Goal: Information Seeking & Learning: Find specific fact

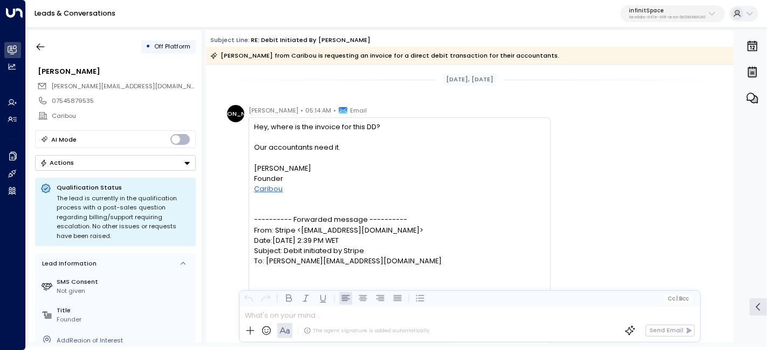
scroll to position [4148, 0]
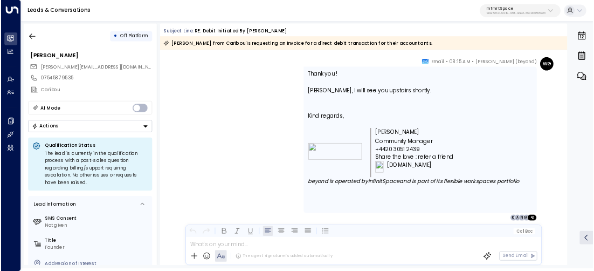
scroll to position [4237, 0]
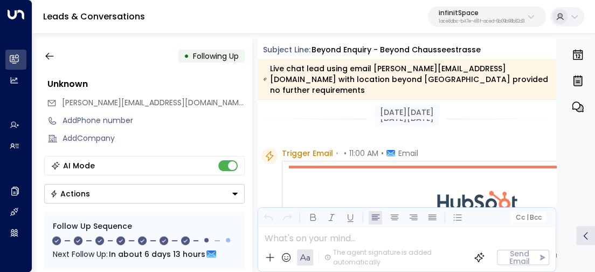
drag, startPoint x: 305, startPoint y: 135, endPoint x: 302, endPoint y: 8, distance: 127.3
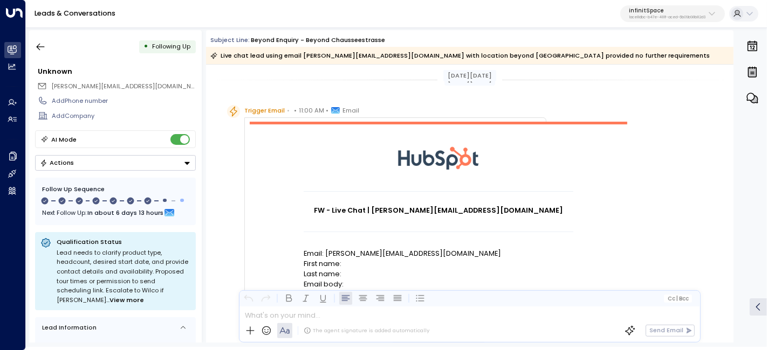
click at [595, 108] on div "Trigger Email • • 11:00 AM • Email FW - Live Chat | [PERSON_NAME][EMAIL_ADDRESS…" at bounding box center [471, 347] width 488 height 484
drag, startPoint x: 209, startPoint y: 36, endPoint x: 540, endPoint y: 284, distance: 414.4
click at [540, 271] on div "Subject Line: beyond enquiry - beyond Chausseestrasse Live chat lead using emai…" at bounding box center [469, 186] width 527 height 313
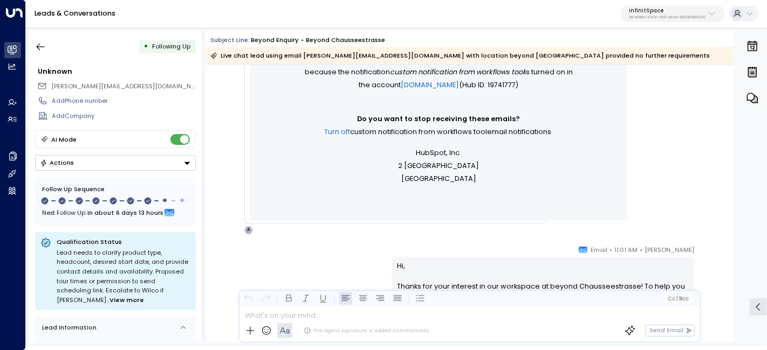
scroll to position [385, 0]
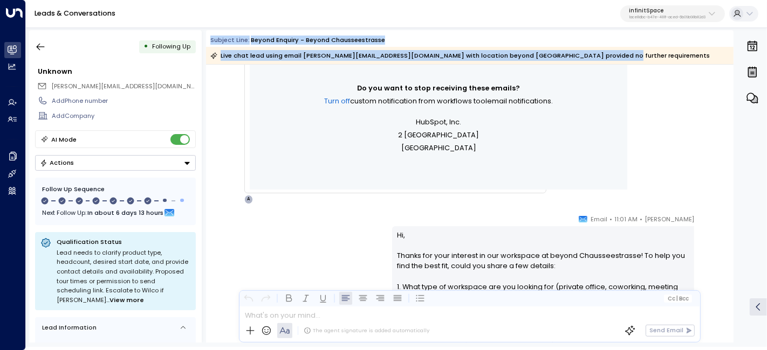
drag, startPoint x: 208, startPoint y: 30, endPoint x: 611, endPoint y: 59, distance: 404.9
click at [595, 59] on div "Subject Line: beyond enquiry - beyond Chausseestrasse Live chat lead using emai…" at bounding box center [469, 47] width 527 height 35
copy div "Subject Line: beyond enquiry - beyond Chausseestrasse Live chat lead using emai…"
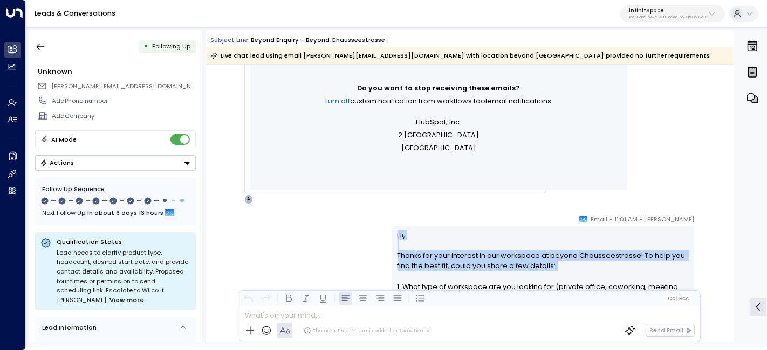
drag, startPoint x: 396, startPoint y: 232, endPoint x: 581, endPoint y: 267, distance: 188.2
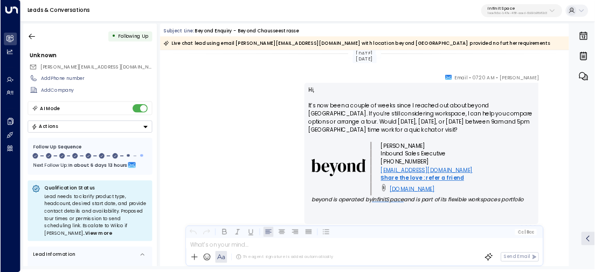
scroll to position [2422, 0]
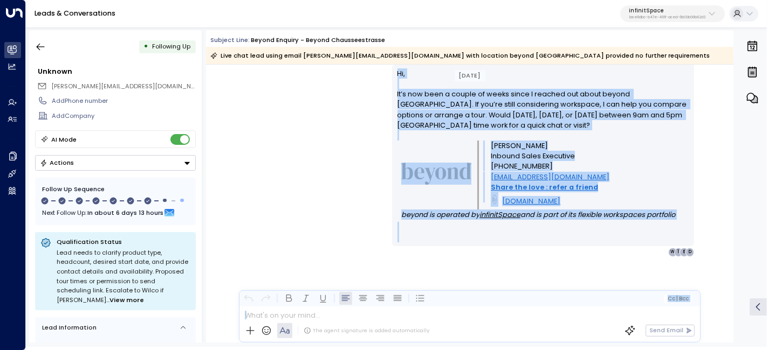
drag, startPoint x: 606, startPoint y: 220, endPoint x: 622, endPoint y: 364, distance: 144.8
copy div "[DATE] [PERSON_NAME] • 07:20 AM • Email Hi, It’s now been a couple of weeks sin…"
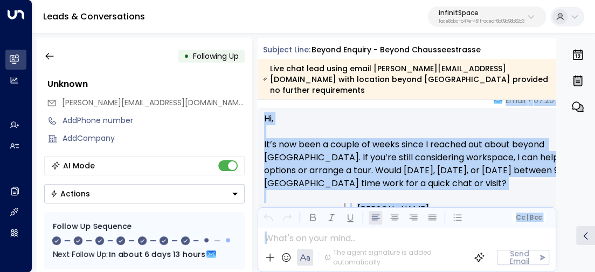
scroll to position [2492, 0]
